Goal: Task Accomplishment & Management: Manage account settings

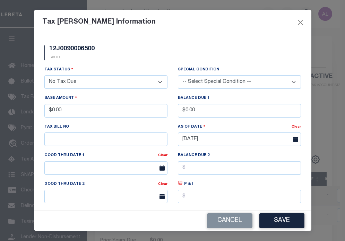
select select "NTX"
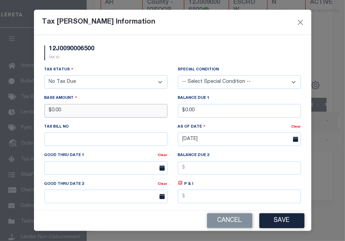
drag, startPoint x: 99, startPoint y: 112, endPoint x: 0, endPoint y: 105, distance: 99.2
click at [0, 105] on div "Tax [PERSON_NAME] Information 12J0090006500 TAX ID Installment: TaxID: 12J00900…" at bounding box center [172, 120] width 345 height 241
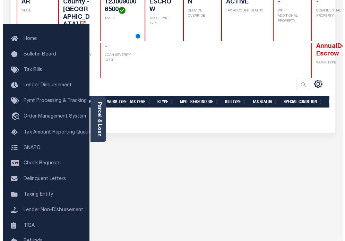
scroll to position [108, 0]
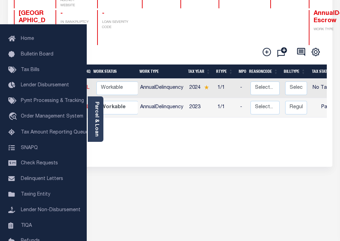
click at [21, 87] on icon at bounding box center [20, 87] width 2 height 6
click at [65, 96] on img at bounding box center [61, 99] width 7 height 7
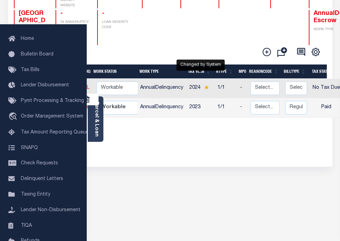
select select "NTX"
type input "$0.00"
type input "[DATE]"
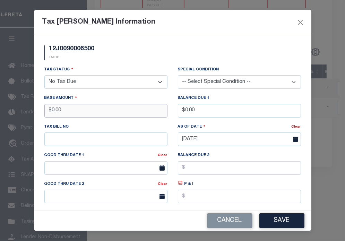
drag, startPoint x: 85, startPoint y: 106, endPoint x: 7, endPoint y: 107, distance: 77.8
click at [7, 107] on div "Tax [PERSON_NAME] Information 12J0090006500 TAX ID Installment: TaxID: 12J00900…" at bounding box center [172, 120] width 345 height 241
click at [283, 220] on button "Save" at bounding box center [282, 220] width 45 height 15
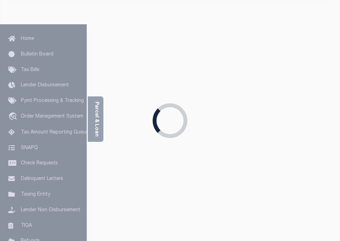
scroll to position [146, 0]
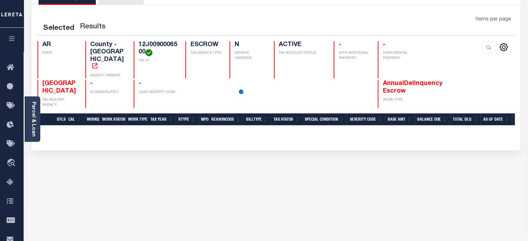
scroll to position [48, 0]
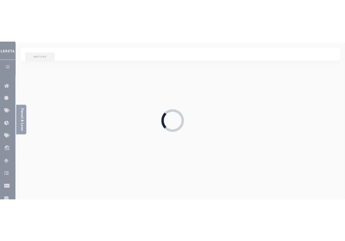
scroll to position [48, 0]
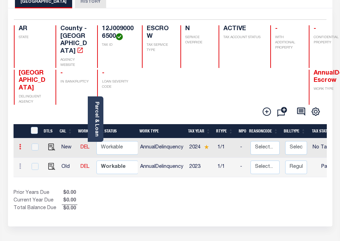
click at [24, 145] on link at bounding box center [20, 148] width 8 height 6
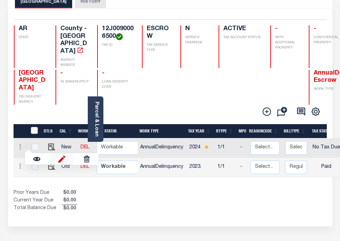
click at [65, 156] on img at bounding box center [61, 159] width 7 height 7
select select "NTX"
type input "$0.00"
type input "[DATE]"
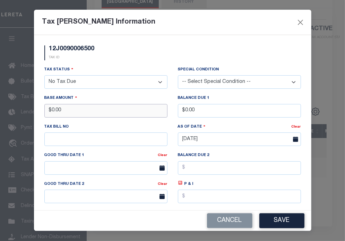
drag, startPoint x: 79, startPoint y: 113, endPoint x: 0, endPoint y: 109, distance: 79.3
click at [0, 109] on div "Tax Bill Amount Information 12J0090006500 TAX ID Installment: TaxID: 12J0090006…" at bounding box center [172, 120] width 345 height 241
click at [289, 219] on button "Save" at bounding box center [282, 220] width 45 height 15
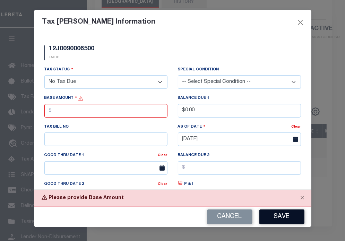
click at [285, 215] on button "Save" at bounding box center [282, 217] width 45 height 15
click at [295, 24] on div "Tax [PERSON_NAME] Information" at bounding box center [173, 22] width 278 height 25
click at [303, 23] on button "Close" at bounding box center [300, 22] width 9 height 9
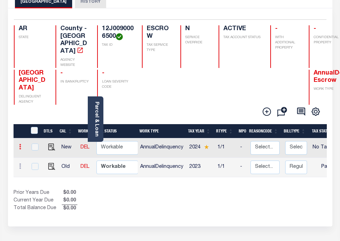
click at [21, 148] on icon at bounding box center [20, 147] width 2 height 6
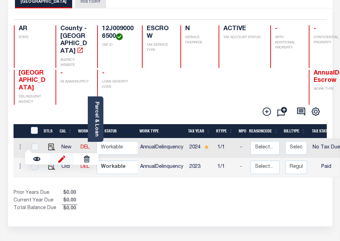
click at [65, 157] on img at bounding box center [61, 159] width 7 height 7
type input "$0.00"
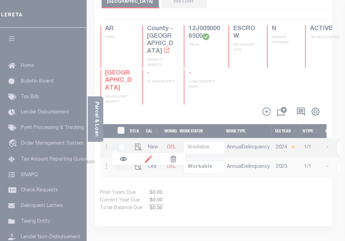
click at [147, 157] on div at bounding box center [172, 120] width 345 height 241
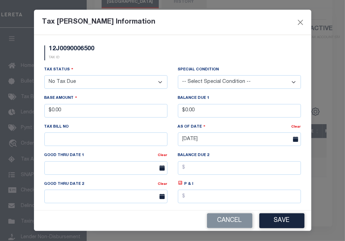
type input "$0.00"
click at [236, 215] on button "Cancel" at bounding box center [229, 220] width 45 height 15
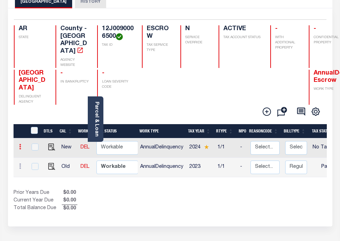
click at [21, 145] on icon at bounding box center [20, 147] width 2 height 6
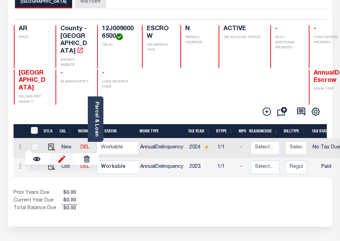
click at [65, 156] on img at bounding box center [61, 159] width 7 height 7
type input "$0.00"
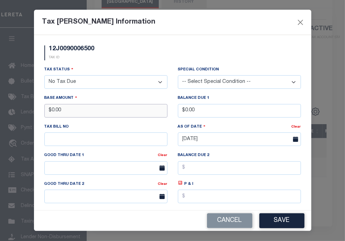
drag, startPoint x: 95, startPoint y: 113, endPoint x: 0, endPoint y: 93, distance: 96.9
click at [0, 93] on div "Tax [PERSON_NAME] Information 12J0090006500 TAX ID Installment: TaxID: 12J00900…" at bounding box center [172, 120] width 345 height 241
click at [288, 218] on button "Save" at bounding box center [282, 220] width 45 height 15
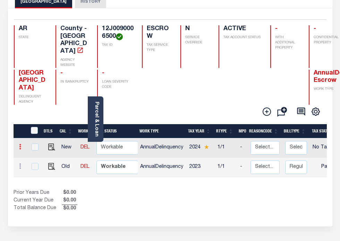
click at [21, 145] on icon at bounding box center [20, 147] width 2 height 6
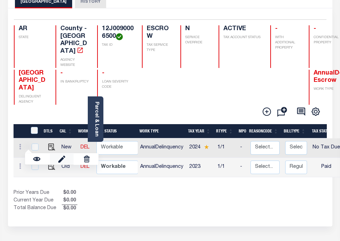
click at [74, 159] on link at bounding box center [62, 158] width 24 height 11
click at [65, 157] on img at bounding box center [61, 159] width 7 height 7
type input "$0.00"
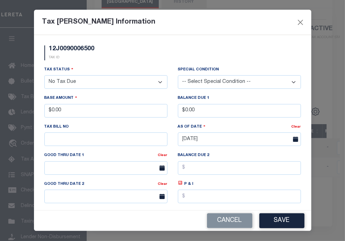
type input "$0.00"
click at [97, 120] on div "Base Amount $0.00" at bounding box center [106, 108] width 134 height 28
drag, startPoint x: 85, startPoint y: 115, endPoint x: 47, endPoint y: 116, distance: 37.5
click at [47, 116] on input "$0.00" at bounding box center [105, 111] width 123 height 14
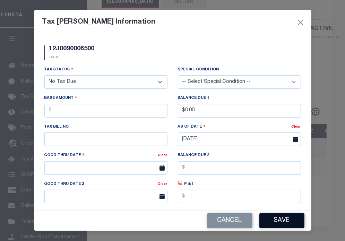
click at [285, 223] on button "Save" at bounding box center [282, 220] width 45 height 15
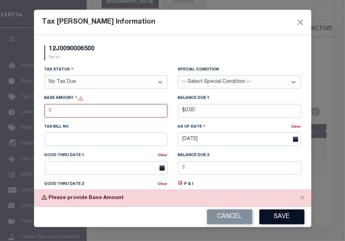
click at [277, 219] on button "Save" at bounding box center [282, 217] width 45 height 15
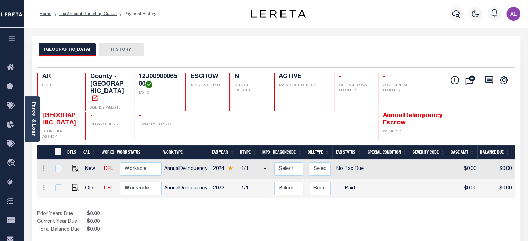
click at [40, 165] on div at bounding box center [44, 169] width 8 height 8
checkbox input "true"
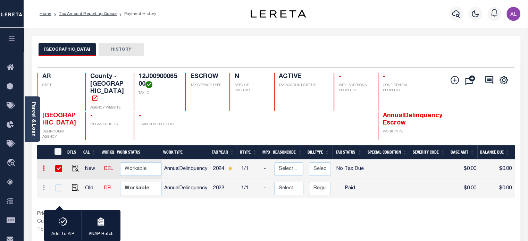
click at [41, 167] on link at bounding box center [44, 170] width 8 height 6
click at [93, 175] on link at bounding box center [86, 180] width 24 height 11
select select "NTX"
type input "$0.00"
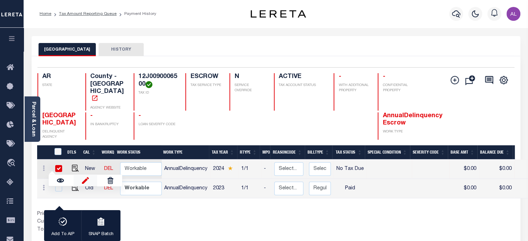
type input "[DATE]"
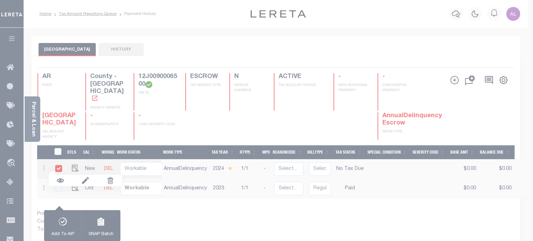
click at [85, 165] on body "Home Tax Amount Reporting Queue Payment History" at bounding box center [266, 217] width 533 height 435
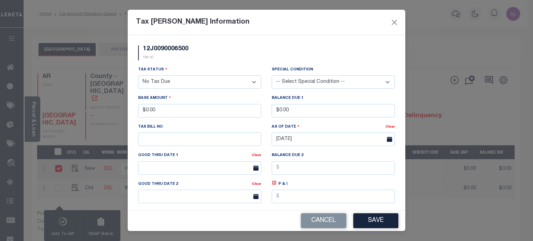
click at [211, 83] on select "- Select Status - Open Due/Unpaid Paid Incomplete No Tax Due Internal Refund Pr…" at bounding box center [199, 82] width 123 height 14
click at [138, 76] on select "- Select Status - Open Due/Unpaid Paid Incomplete No Tax Due Internal Refund Pr…" at bounding box center [199, 82] width 123 height 14
click at [190, 80] on select "- Select Status - Open Due/Unpaid Paid Incomplete No Tax Due Internal Refund Pr…" at bounding box center [199, 82] width 123 height 14
select select "DUE"
click at [138, 76] on select "- Select Status - Open Due/Unpaid Paid Incomplete No Tax Due Internal Refund Pr…" at bounding box center [199, 82] width 123 height 14
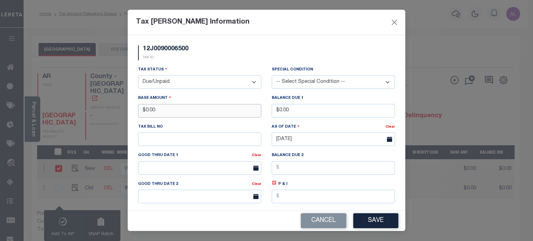
drag, startPoint x: 182, startPoint y: 113, endPoint x: 89, endPoint y: 102, distance: 93.7
click at [89, 102] on div "Tax [PERSON_NAME] Information 12J0090006500 TAX ID Installment: TaxID: 12J00900…" at bounding box center [266, 120] width 533 height 241
click at [167, 80] on select "- Select Status - Open Due/Unpaid Paid Incomplete No Tax Due Internal Refund Pr…" at bounding box center [199, 82] width 123 height 14
select select "PYD"
click at [138, 76] on select "- Select Status - Open Due/Unpaid Paid Incomplete No Tax Due Internal Refund Pr…" at bounding box center [199, 82] width 123 height 14
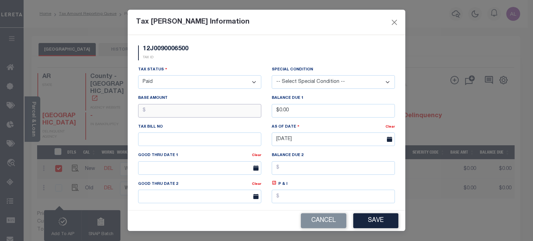
drag, startPoint x: 167, startPoint y: 108, endPoint x: 144, endPoint y: 110, distance: 22.3
click at [144, 110] on input "text" at bounding box center [199, 111] width 123 height 14
click at [372, 222] on button "Save" at bounding box center [375, 220] width 45 height 15
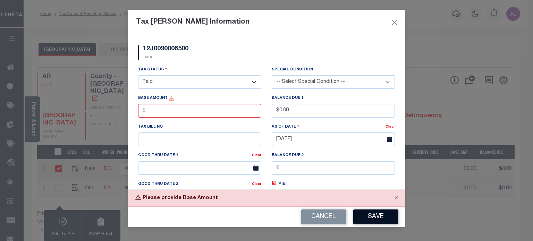
click at [368, 218] on button "Save" at bounding box center [375, 217] width 45 height 15
click at [383, 216] on button "Save" at bounding box center [375, 217] width 45 height 15
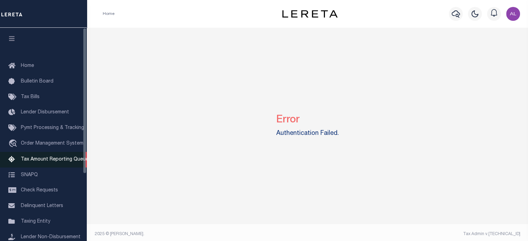
click at [42, 162] on span "Tax Amount Reporting Queue" at bounding box center [55, 159] width 68 height 5
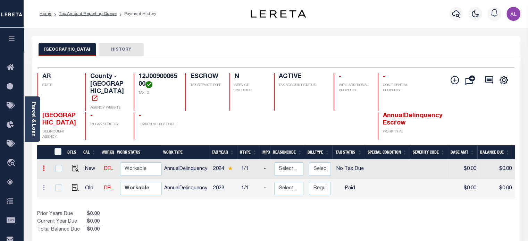
click at [45, 167] on link at bounding box center [44, 170] width 8 height 6
click at [82, 177] on img at bounding box center [85, 180] width 7 height 7
select select "NTX"
type input "$0.00"
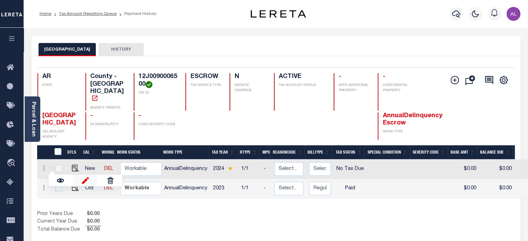
type input "[DATE]"
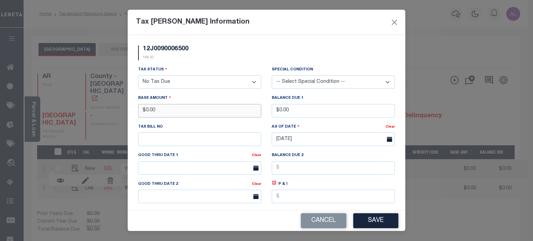
drag, startPoint x: 187, startPoint y: 114, endPoint x: 88, endPoint y: 103, distance: 100.2
click at [88, 103] on div "Tax [PERSON_NAME] Information 12J0090006500 TAX ID Installment: TaxID: 12J00900…" at bounding box center [266, 120] width 533 height 241
click at [388, 219] on button "Save" at bounding box center [375, 220] width 45 height 15
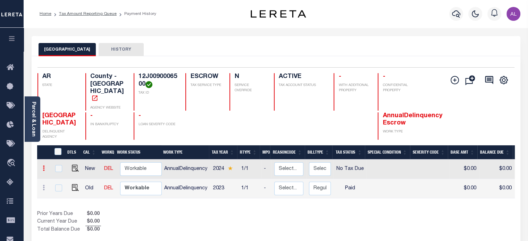
click at [43, 166] on icon at bounding box center [44, 169] width 2 height 6
click at [89, 175] on link at bounding box center [86, 180] width 24 height 11
type input "$0.00"
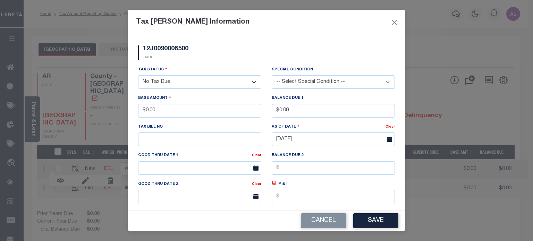
click at [169, 84] on select "- Select Status - Open Due/Unpaid Paid Incomplete No Tax Due Internal Refund Pr…" at bounding box center [199, 82] width 123 height 14
select select "PYD"
click at [138, 76] on select "- Select Status - Open Due/Unpaid Paid Incomplete No Tax Due Internal Refund Pr…" at bounding box center [199, 82] width 123 height 14
drag, startPoint x: 167, startPoint y: 115, endPoint x: 89, endPoint y: 114, distance: 77.8
click at [89, 114] on div "Tax [PERSON_NAME] Information 12J0090006500 TAX ID Installment: TaxID: 12J00900…" at bounding box center [266, 120] width 533 height 241
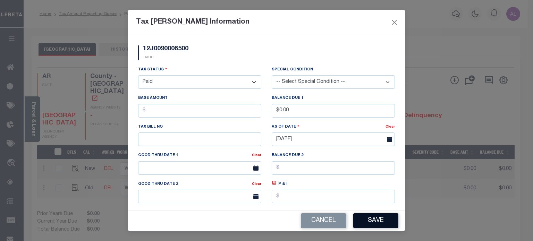
click at [379, 217] on button "Save" at bounding box center [375, 220] width 45 height 15
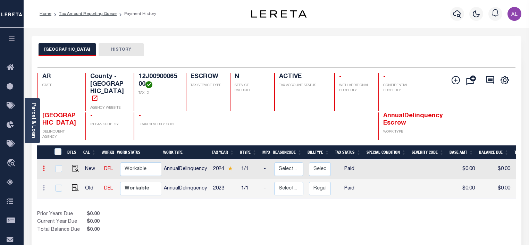
click at [43, 166] on icon at bounding box center [44, 169] width 2 height 6
click at [86, 177] on img at bounding box center [85, 180] width 7 height 7
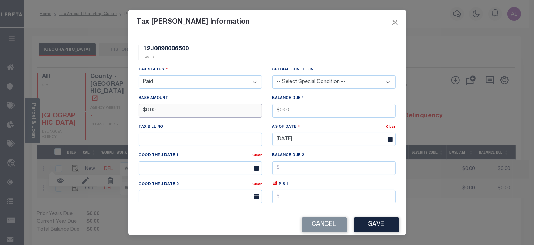
drag, startPoint x: 170, startPoint y: 116, endPoint x: 83, endPoint y: 97, distance: 89.0
click at [83, 97] on div "Tax [PERSON_NAME] Information 12J0090006500 TAX ID Installment: TaxID: 12J00900…" at bounding box center [267, 122] width 534 height 245
drag, startPoint x: 258, startPoint y: 109, endPoint x: 242, endPoint y: 108, distance: 16.7
click at [242, 108] on div "Tax Status - Select Status - Open Due/Unpaid Paid Incomplete No Tax Due Interna…" at bounding box center [267, 149] width 267 height 167
click at [380, 224] on button "Save" at bounding box center [376, 224] width 45 height 15
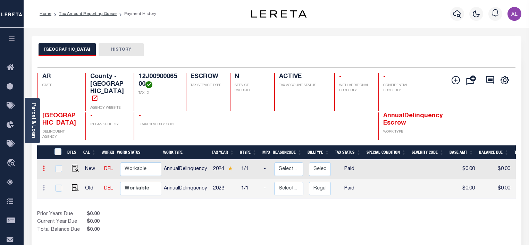
click at [43, 166] on icon at bounding box center [44, 169] width 2 height 6
click at [89, 175] on link at bounding box center [86, 180] width 24 height 11
type input "$0.00"
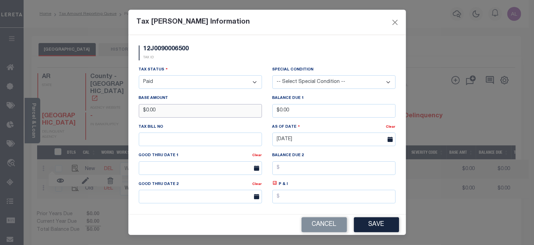
drag, startPoint x: 203, startPoint y: 109, endPoint x: 99, endPoint y: 91, distance: 105.3
click at [99, 91] on div "Tax [PERSON_NAME] Information 12J0090006500 TAX ID Installment: TaxID: 12J00900…" at bounding box center [267, 122] width 534 height 245
click at [387, 220] on button "Save" at bounding box center [376, 224] width 45 height 15
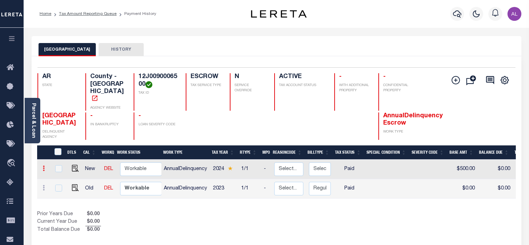
click at [45, 167] on link at bounding box center [44, 170] width 8 height 6
click at [78, 175] on link at bounding box center [86, 180] width 24 height 11
type input "$500.00"
type input "$0.00"
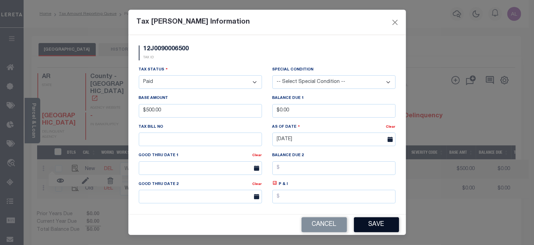
click at [372, 221] on button "Save" at bounding box center [376, 224] width 45 height 15
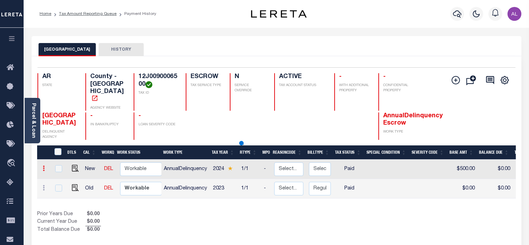
click at [42, 167] on link at bounding box center [44, 170] width 8 height 6
click at [87, 177] on img at bounding box center [85, 180] width 7 height 7
type input "$500.00"
type input "$0.00"
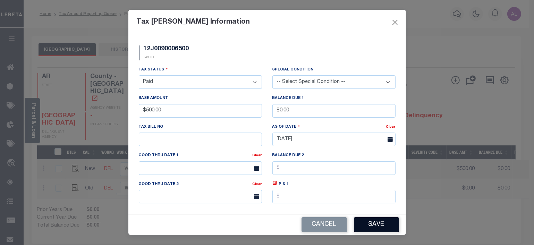
click at [390, 226] on button "Save" at bounding box center [376, 224] width 45 height 15
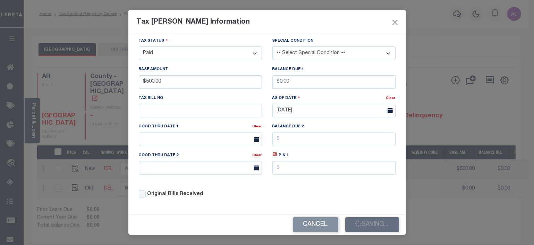
scroll to position [18, 0]
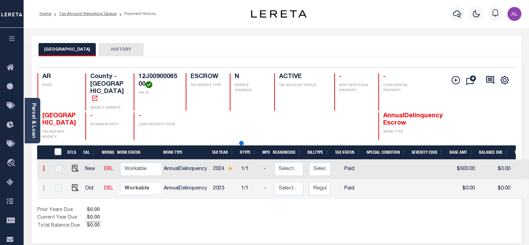
click at [43, 166] on icon at bounding box center [44, 169] width 2 height 6
click at [89, 177] on img at bounding box center [85, 180] width 7 height 7
type input "$500.00"
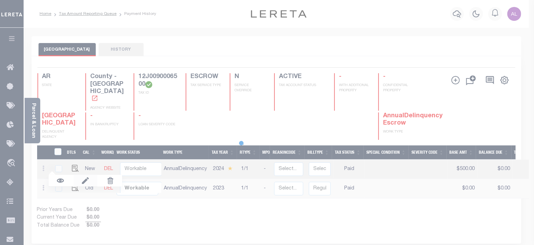
scroll to position [0, 0]
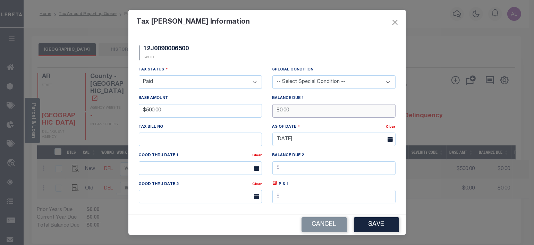
drag, startPoint x: 304, startPoint y: 112, endPoint x: 192, endPoint y: 106, distance: 111.9
click at [192, 106] on div "Tax Status - Select Status - Open Due/Unpaid Paid Incomplete No Tax Due Interna…" at bounding box center [267, 149] width 267 height 167
type input "$500.00"
click at [374, 226] on button "Save" at bounding box center [376, 224] width 45 height 15
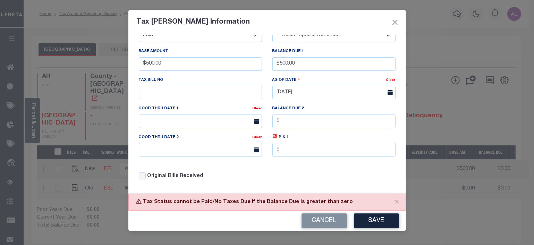
scroll to position [51, 0]
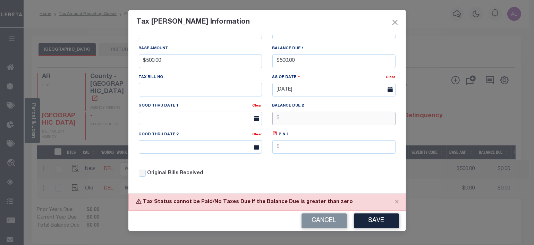
click at [301, 121] on input "text" at bounding box center [333, 119] width 123 height 14
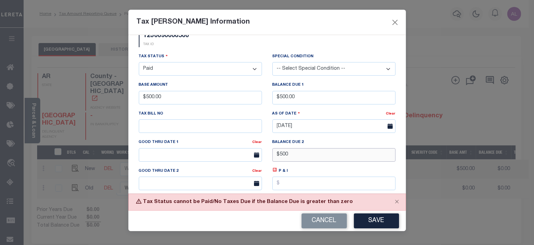
scroll to position [13, 0]
type input "$500.00"
drag, startPoint x: 313, startPoint y: 91, endPoint x: 305, endPoint y: 92, distance: 8.4
click at [305, 92] on div "Balance Due 1 $500.00" at bounding box center [333, 93] width 123 height 23
drag, startPoint x: 300, startPoint y: 98, endPoint x: 239, endPoint y: 100, distance: 60.8
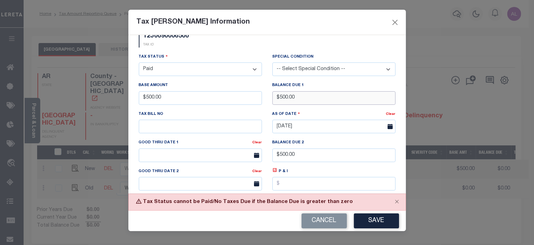
click at [239, 100] on div "Tax Status - Select Status - Open Due/Unpaid Paid Incomplete No Tax Due Interna…" at bounding box center [267, 136] width 267 height 167
click at [385, 213] on button "Save" at bounding box center [376, 220] width 45 height 15
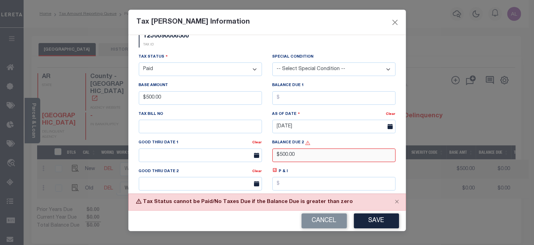
drag, startPoint x: 299, startPoint y: 161, endPoint x: 253, endPoint y: 150, distance: 47.5
click at [253, 150] on div "Tax Status - Select Status - Open Due/Unpaid Paid Incomplete No Tax Due Interna…" at bounding box center [267, 136] width 267 height 167
drag, startPoint x: 217, startPoint y: 98, endPoint x: 100, endPoint y: 101, distance: 116.7
click at [100, 101] on div "Tax [PERSON_NAME] Information 12J0090006500 TAX ID Installment: TaxID: 12J00900…" at bounding box center [267, 122] width 534 height 245
click at [386, 218] on button "Save" at bounding box center [376, 220] width 45 height 15
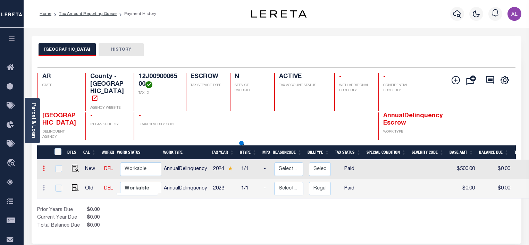
click at [43, 166] on icon at bounding box center [44, 169] width 2 height 6
click at [86, 177] on img at bounding box center [85, 180] width 7 height 7
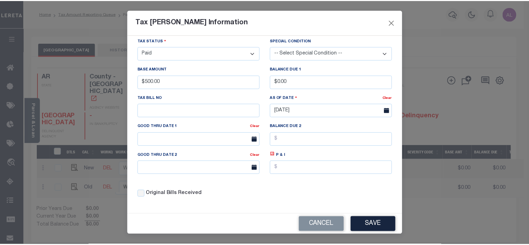
scroll to position [0, 0]
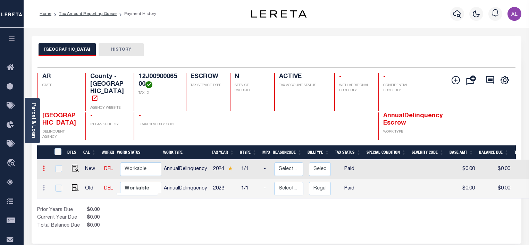
click at [43, 166] on icon at bounding box center [44, 169] width 2 height 6
click at [86, 177] on img at bounding box center [85, 180] width 7 height 7
type input "$0.00"
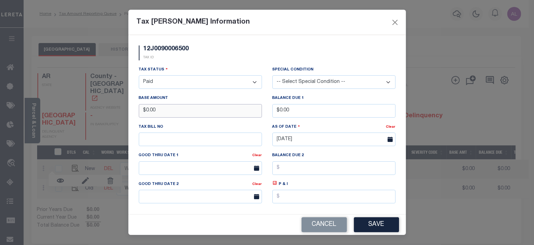
drag, startPoint x: 215, startPoint y: 109, endPoint x: 111, endPoint y: 99, distance: 104.7
click at [111, 99] on div "Tax [PERSON_NAME] Information 12J0090006500 TAX ID Installment: TaxID: 12J00900…" at bounding box center [267, 122] width 534 height 245
type input "$500.00"
drag, startPoint x: 299, startPoint y: 107, endPoint x: 223, endPoint y: 107, distance: 76.0
click at [223, 107] on div "Tax Status - Select Status - Open Due/Unpaid Paid Incomplete No Tax Due Interna…" at bounding box center [267, 149] width 267 height 167
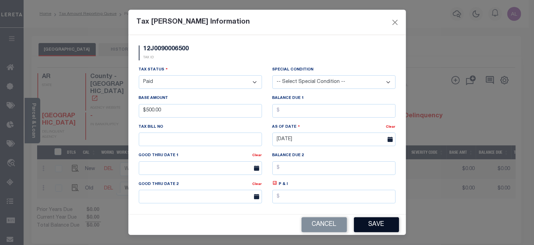
click at [372, 226] on button "Save" at bounding box center [376, 224] width 45 height 15
